Goal: Task Accomplishment & Management: Use online tool/utility

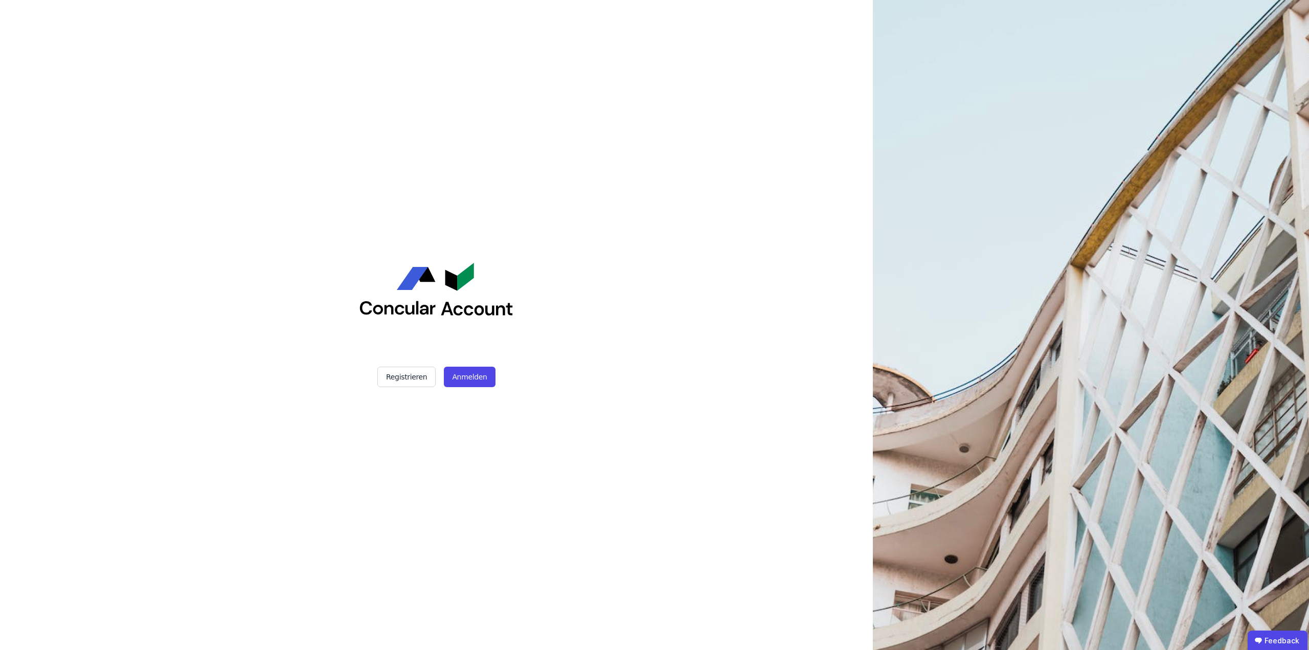
click at [468, 388] on div "Registrieren Anmelden" at bounding box center [436, 325] width 256 height 650
click at [482, 379] on button "Anmelden" at bounding box center [469, 377] width 51 height 20
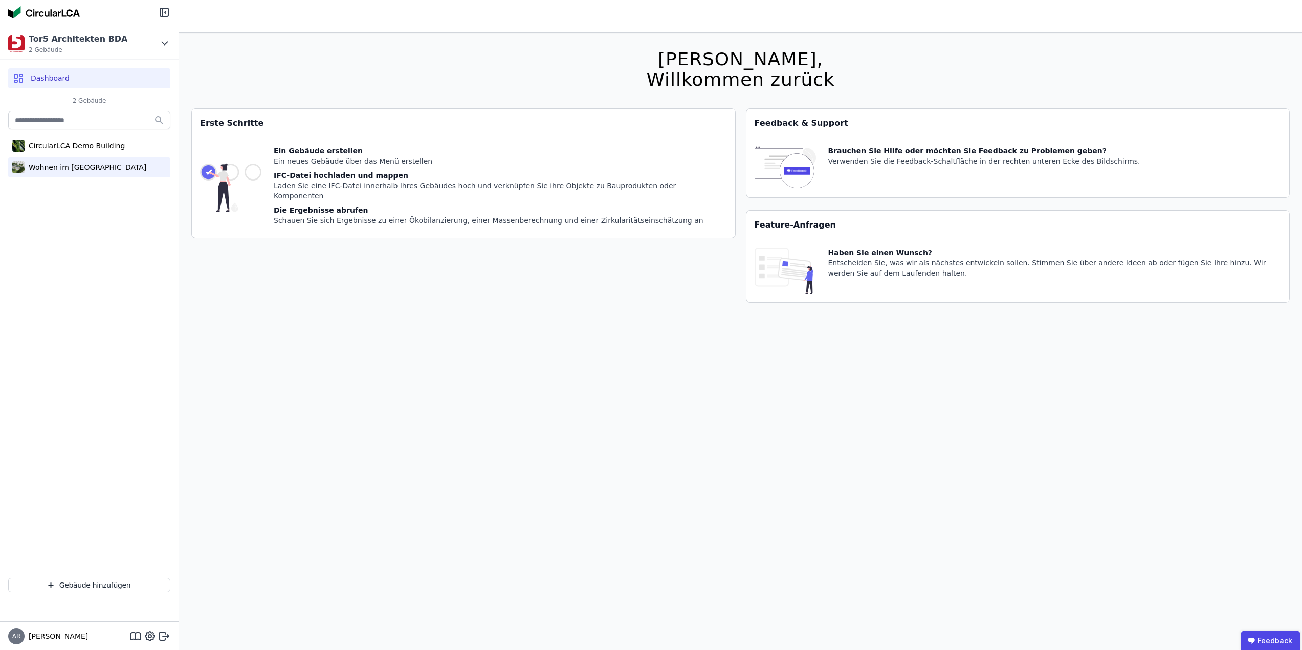
click at [101, 173] on div "Wohnen im [GEOGRAPHIC_DATA]" at bounding box center [89, 167] width 162 height 20
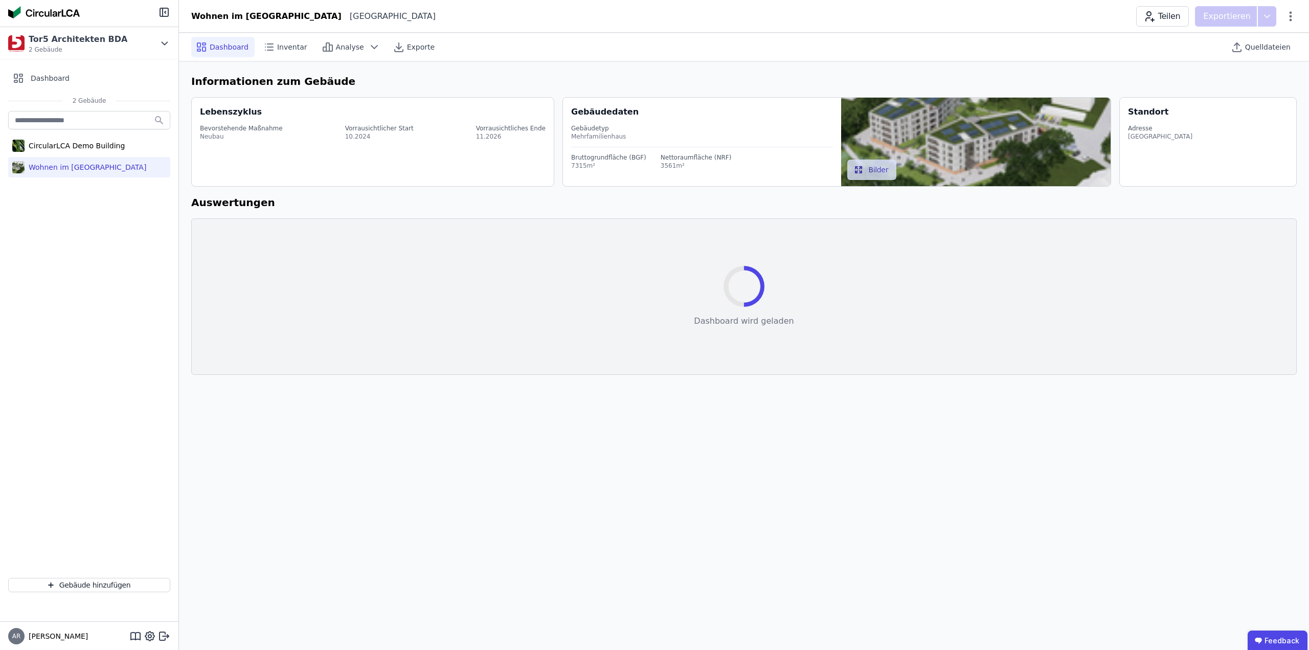
select select "*"
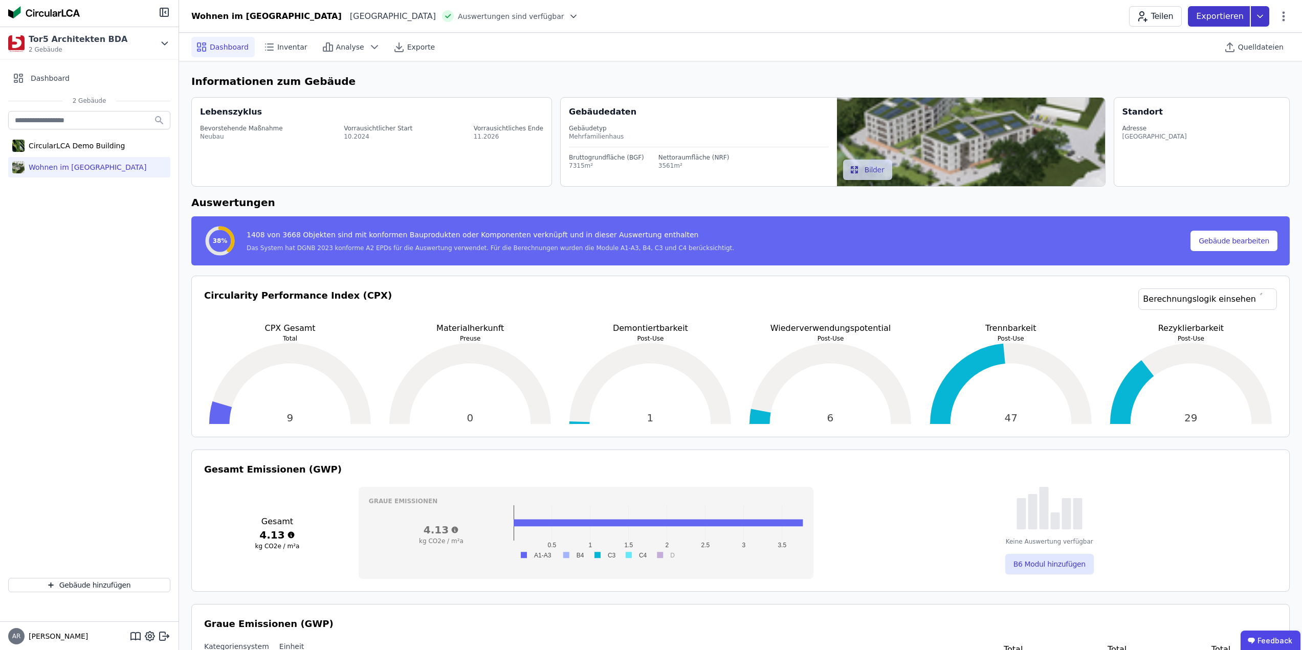
click at [1263, 17] on icon at bounding box center [1260, 16] width 18 height 20
click at [1281, 16] on icon at bounding box center [1283, 16] width 12 height 12
click at [1274, 34] on div "Gebäude bearbeiten" at bounding box center [1239, 40] width 99 height 18
select select "**********"
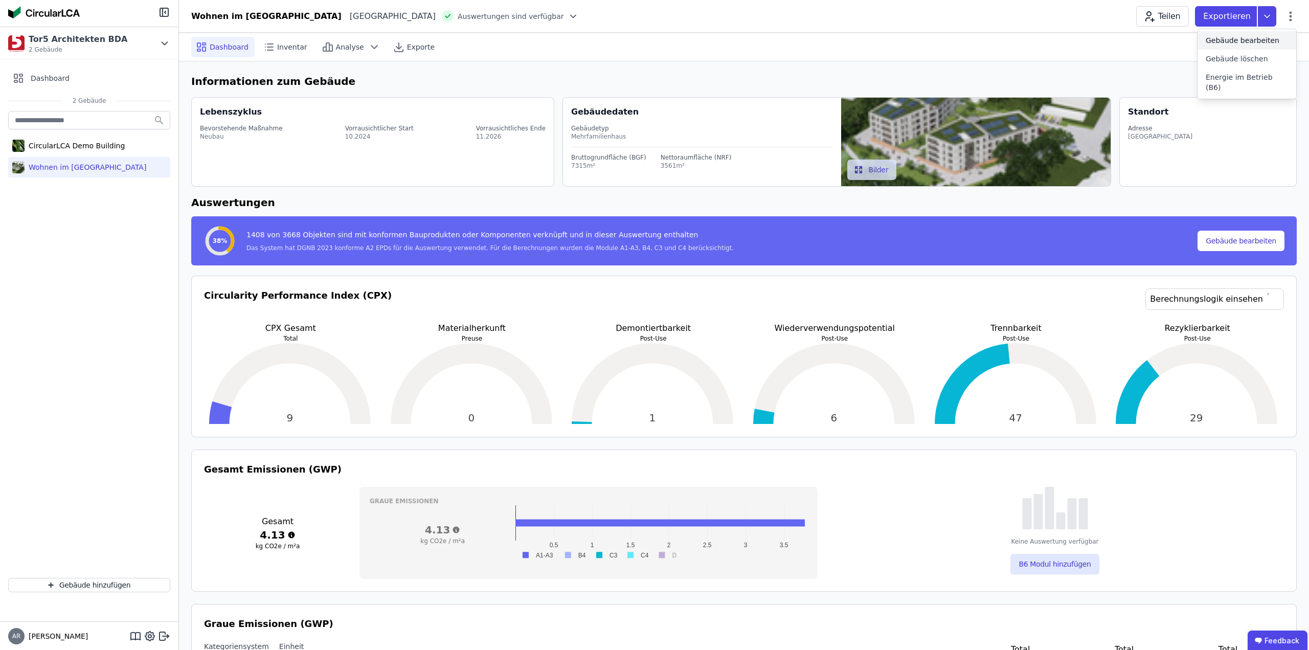
select select "*"
select select "**********"
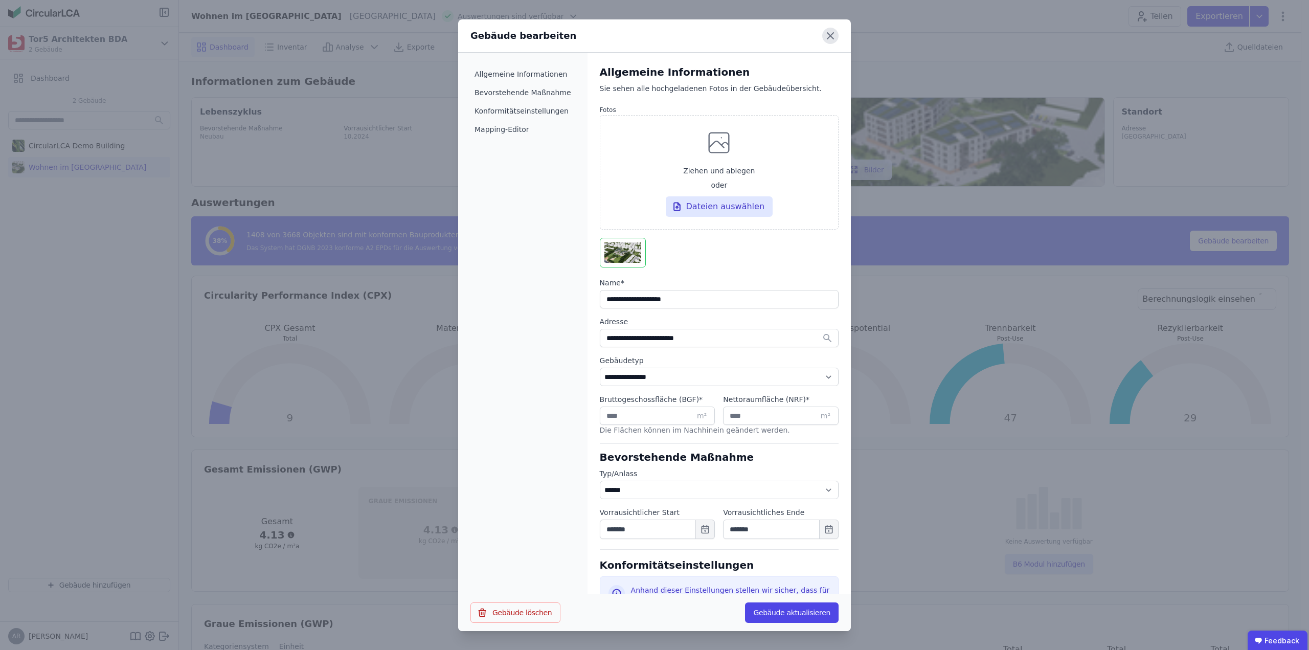
click at [836, 40] on icon at bounding box center [831, 36] width 16 height 16
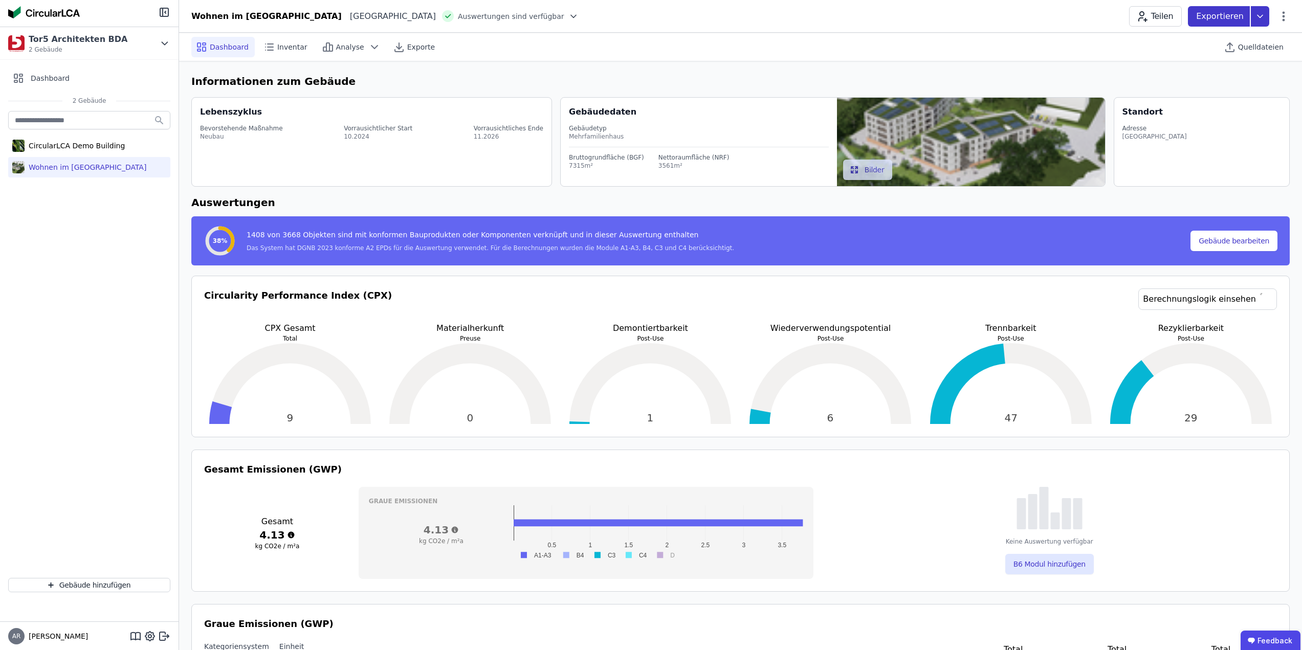
click at [1266, 17] on icon at bounding box center [1260, 16] width 18 height 20
click at [1280, 16] on icon at bounding box center [1283, 16] width 12 height 12
click at [1282, 31] on div "Gebäude bearbeiten" at bounding box center [1239, 40] width 99 height 18
select select "**********"
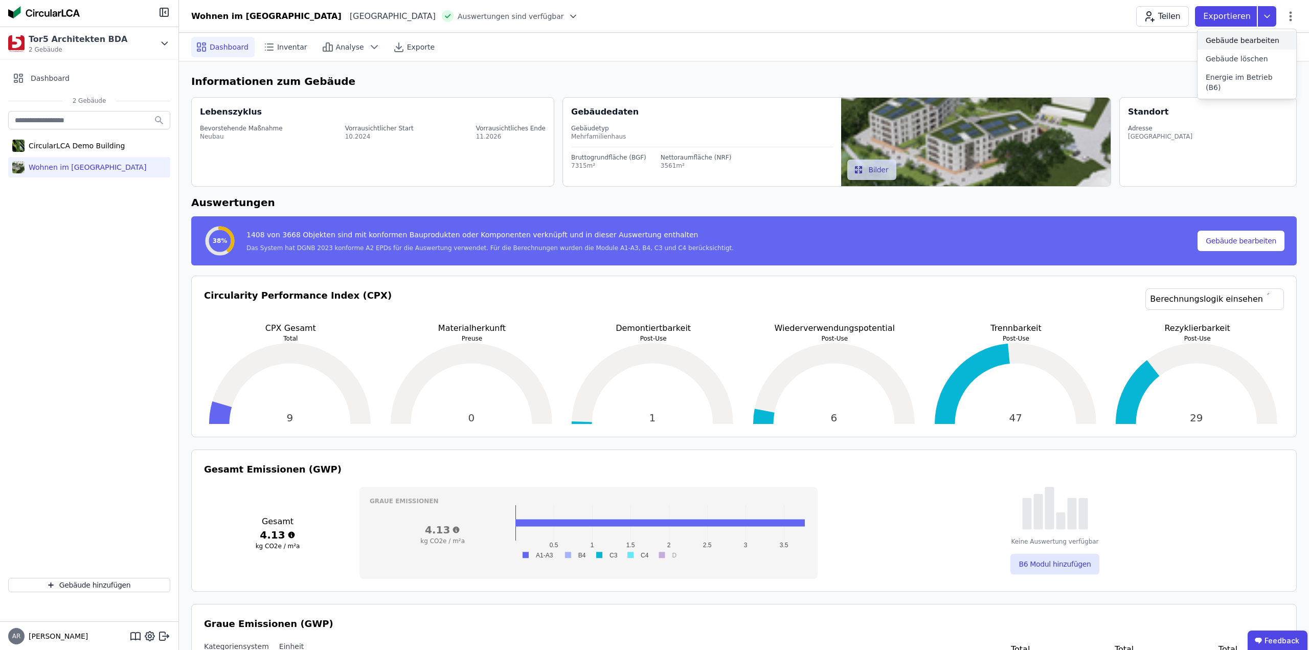
select select "*"
select select "**********"
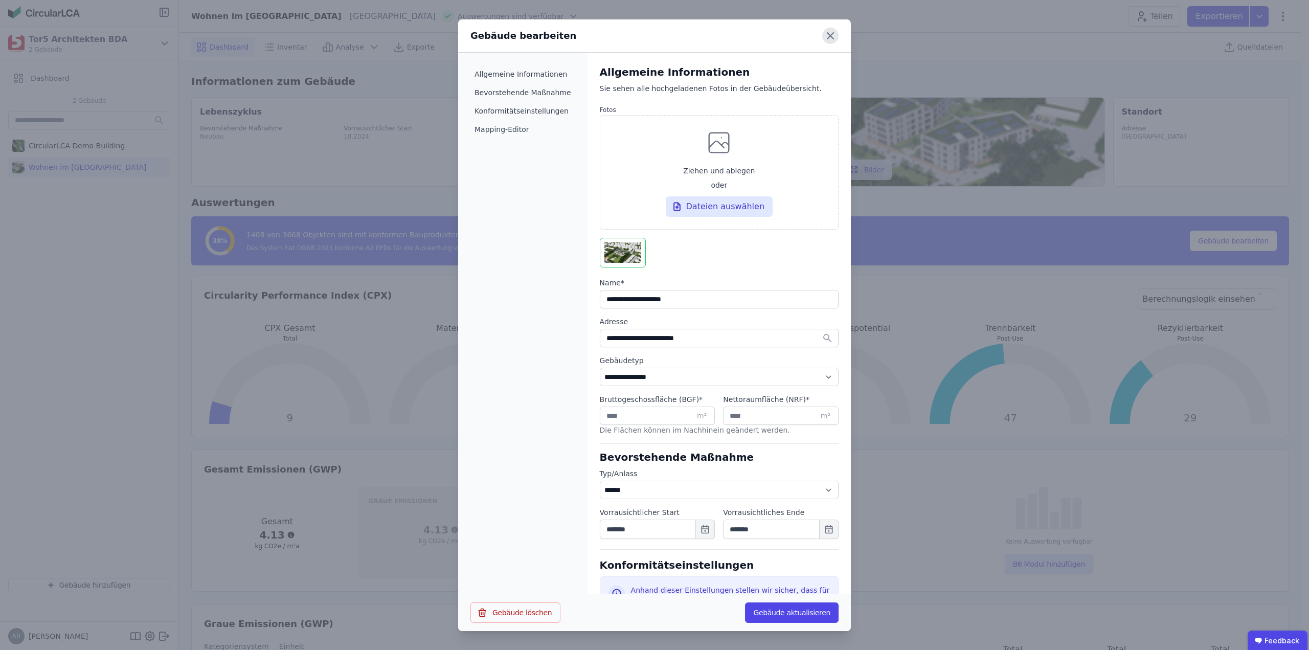
click at [825, 31] on icon at bounding box center [831, 36] width 16 height 16
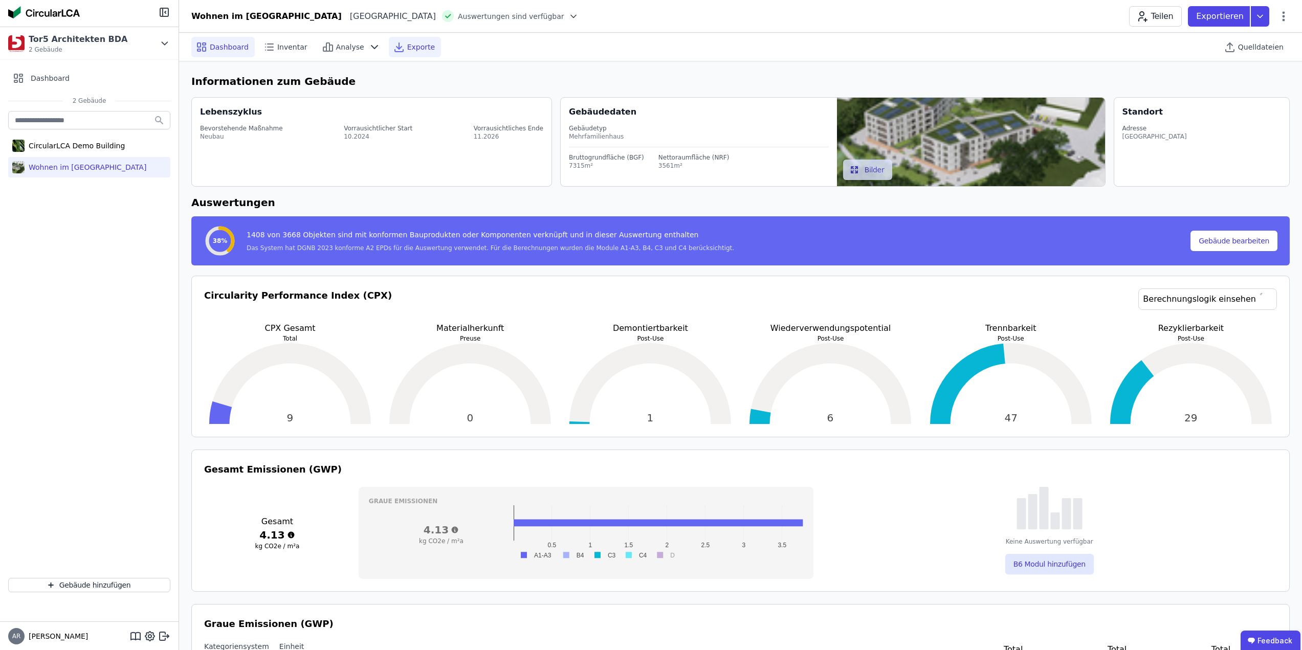
click at [408, 51] on span "Exporte" at bounding box center [421, 47] width 28 height 10
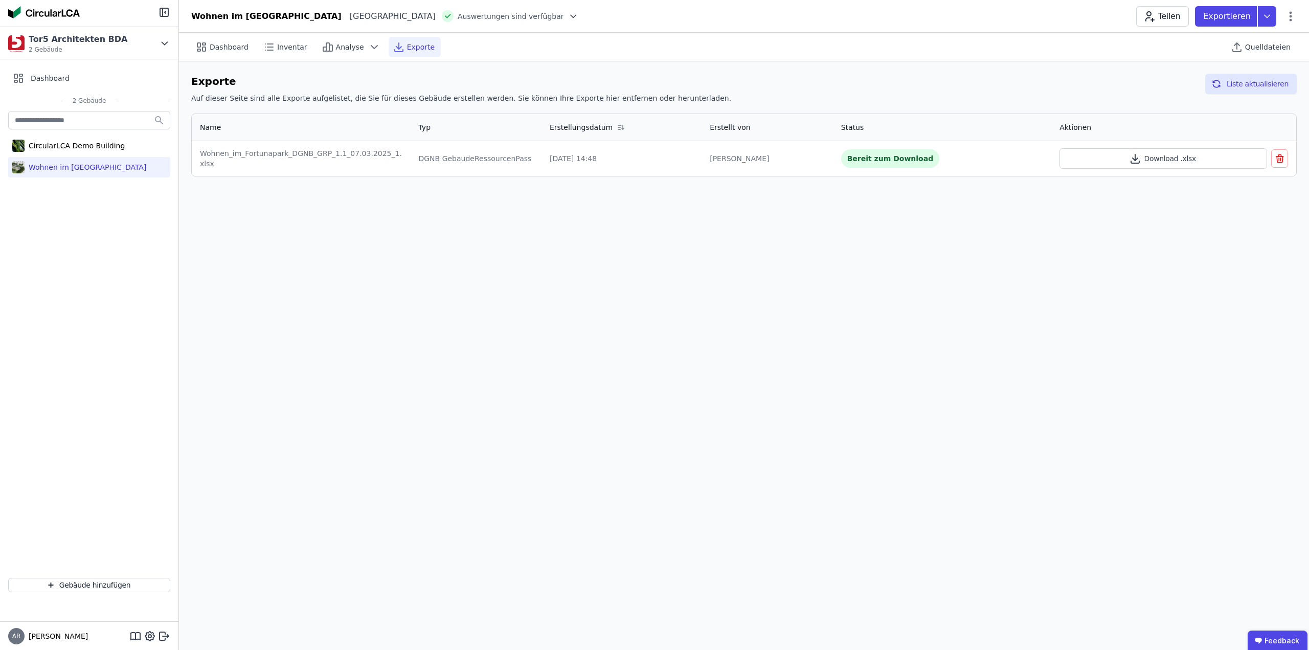
click at [757, 158] on div "[PERSON_NAME]" at bounding box center [767, 158] width 115 height 10
click at [259, 160] on div "Wohnen_im_Fortunapark_DGNB_GRP_1.1_07.03.2025_1.xlsx" at bounding box center [301, 158] width 202 height 20
click at [887, 165] on div "Bereit zum Download" at bounding box center [890, 158] width 99 height 18
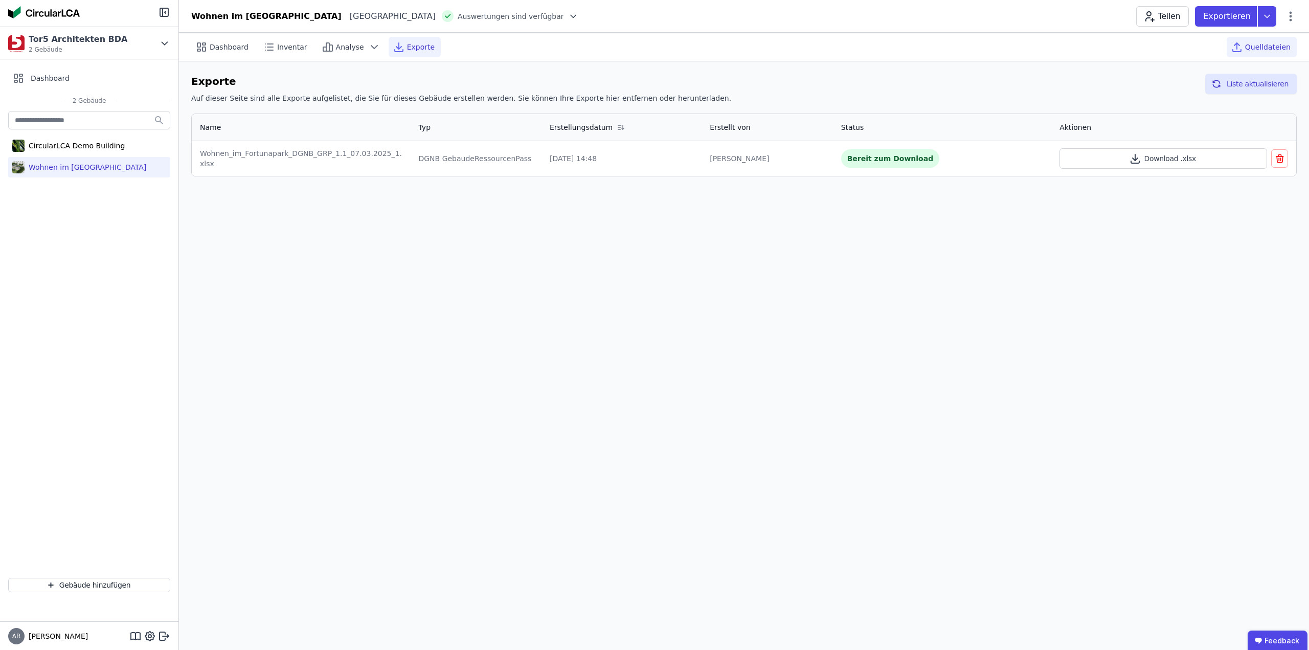
click at [1272, 50] on span "Quelldateien" at bounding box center [1269, 47] width 46 height 10
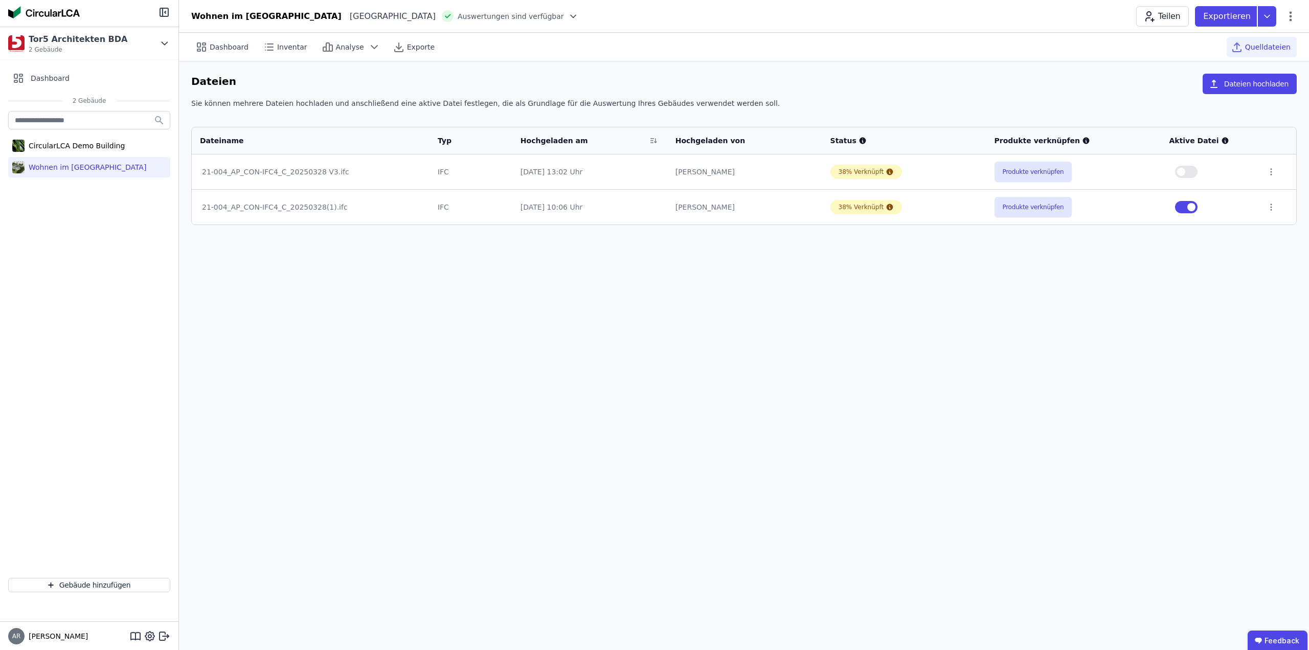
click at [281, 209] on div "21-004_AP_CON-IFC4_C_20250328(1).ifc" at bounding box center [310, 207] width 217 height 10
click at [245, 206] on div "21-004_AP_CON-IFC4_C_20250328(1).ifc" at bounding box center [310, 207] width 217 height 10
click at [277, 209] on div "21-004_AP_CON-IFC4_C_20250328(1).ifc" at bounding box center [310, 207] width 217 height 10
click at [1032, 215] on button "Produkte verknüpfen" at bounding box center [1034, 207] width 78 height 20
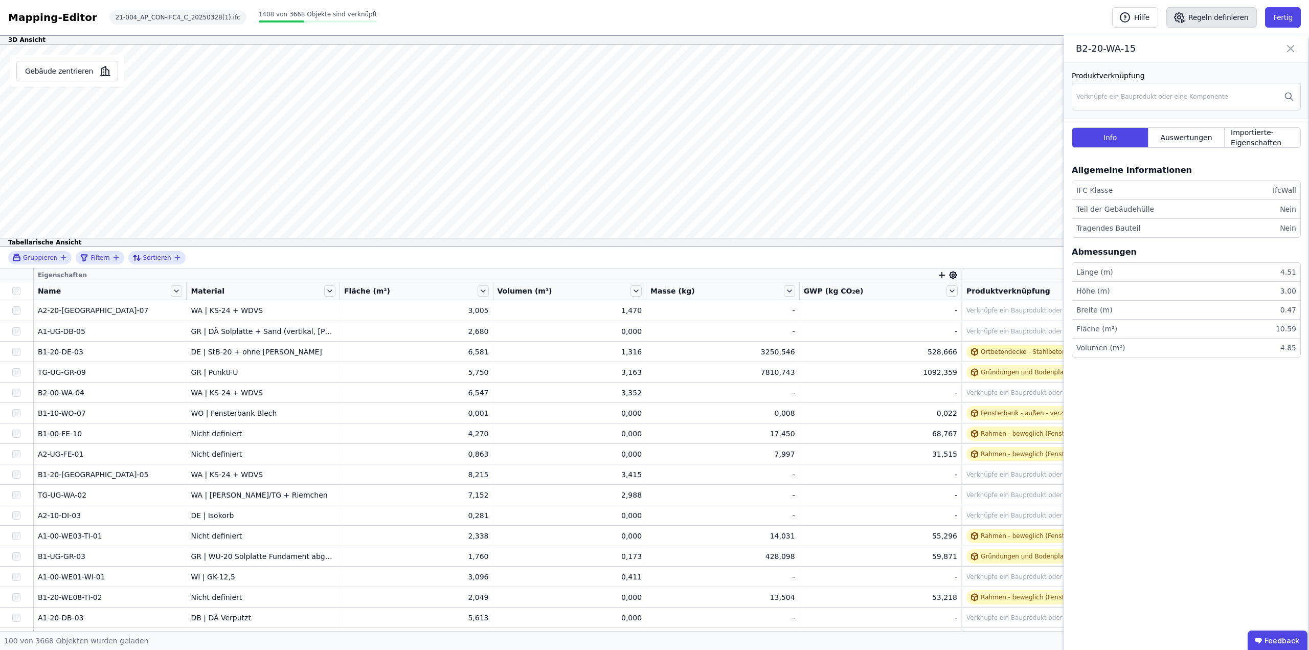
click at [1228, 23] on button "Regeln definieren" at bounding box center [1212, 17] width 91 height 20
